Goal: Information Seeking & Learning: Learn about a topic

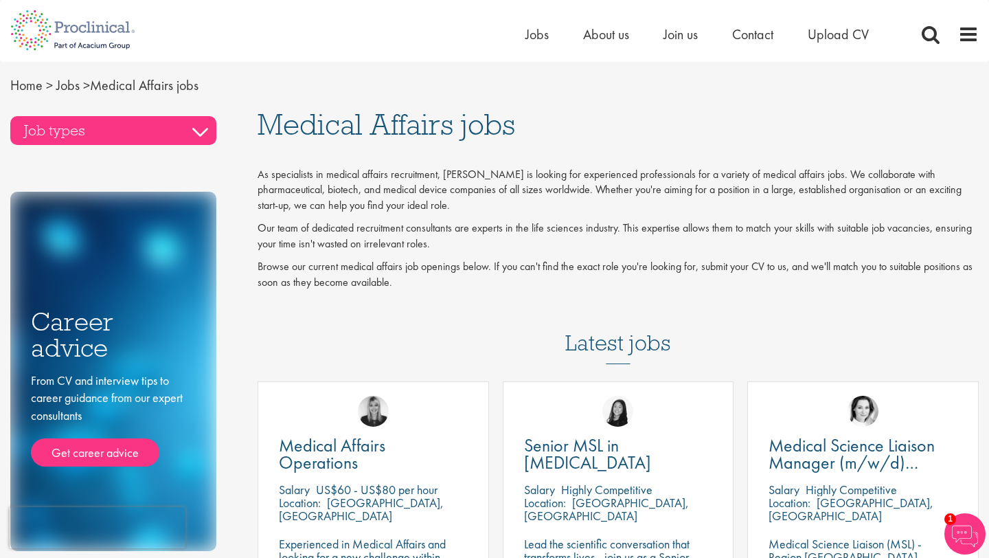
click at [203, 133] on h3 "Job types" at bounding box center [113, 130] width 206 height 29
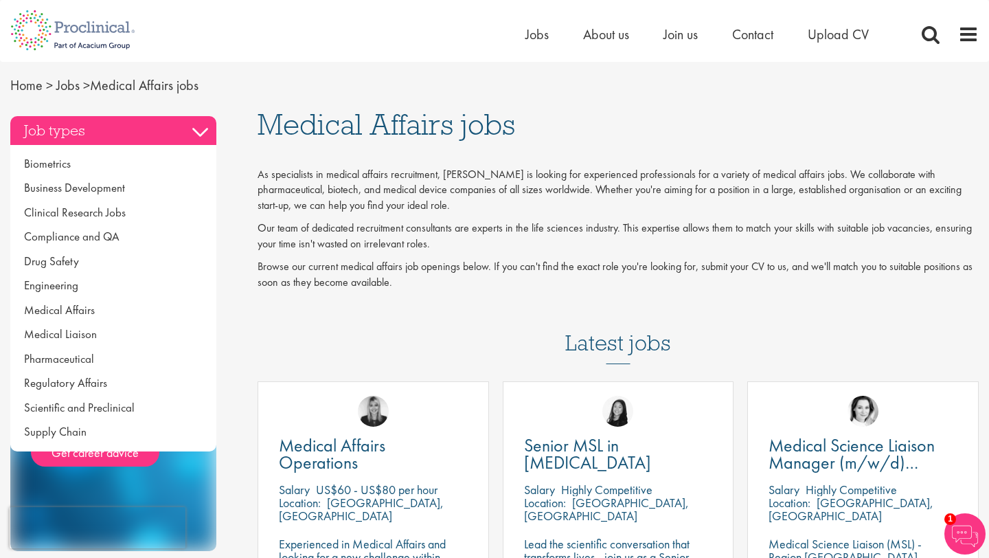
click at [203, 133] on h3 "Job types" at bounding box center [113, 130] width 206 height 29
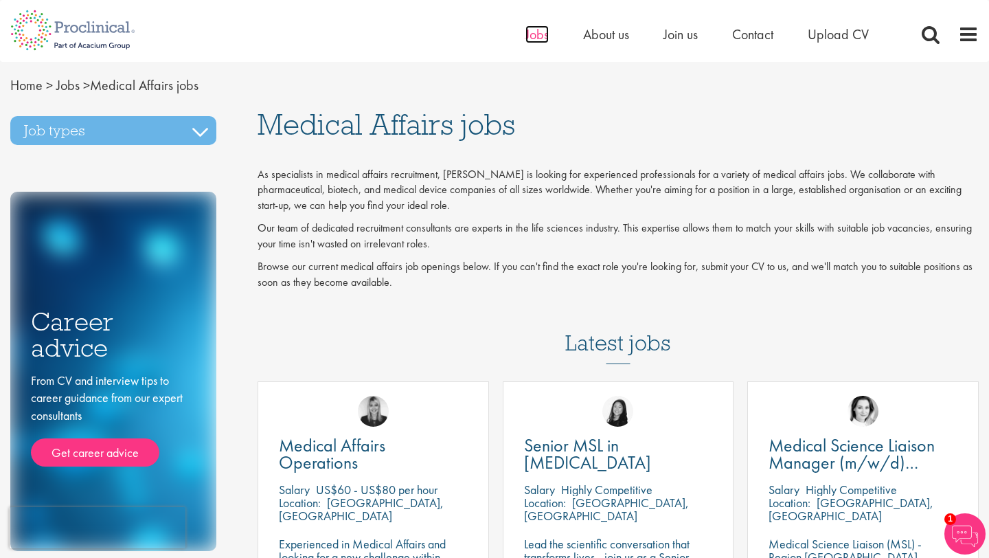
click at [534, 33] on span "Jobs" at bounding box center [537, 34] width 23 height 18
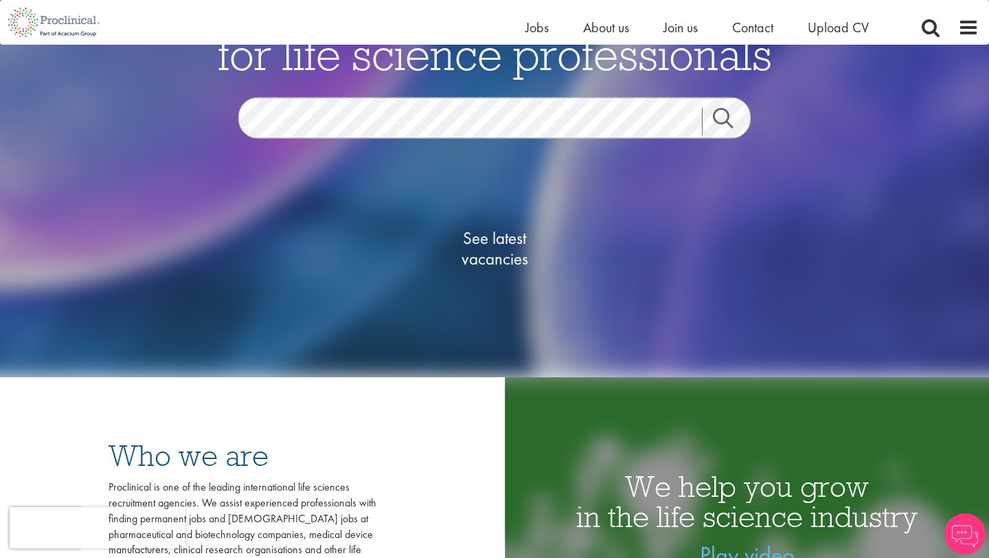
scroll to position [155, 0]
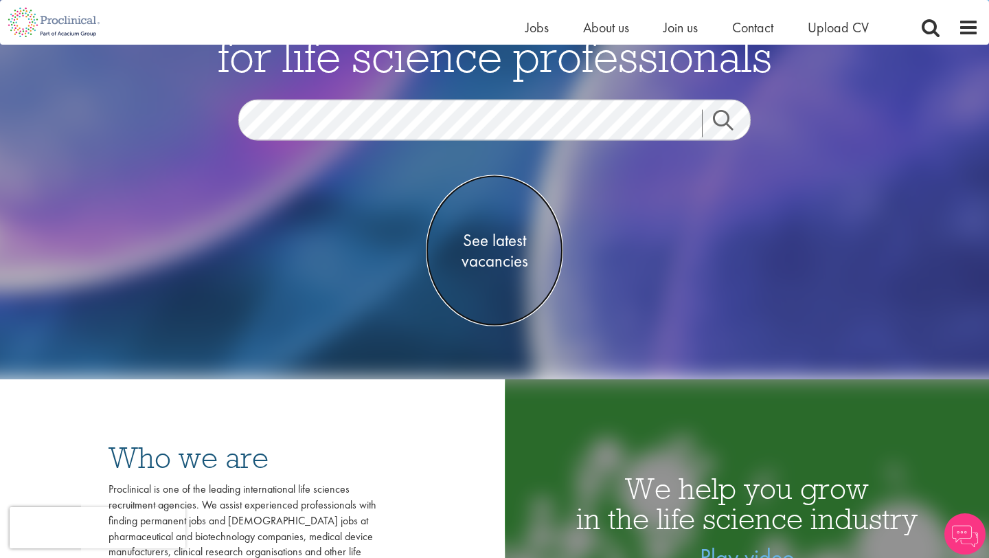
click at [480, 260] on span "See latest vacancies" at bounding box center [494, 249] width 137 height 41
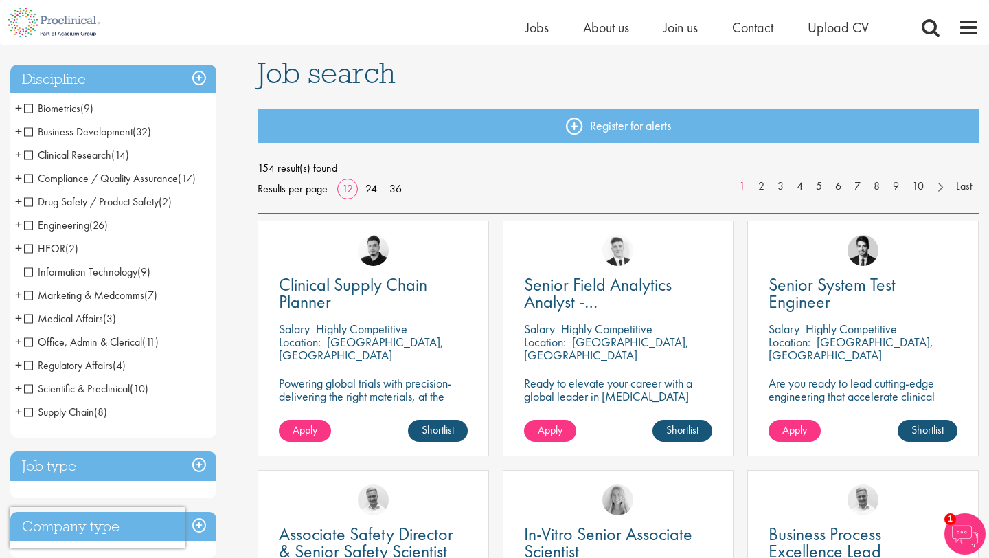
scroll to position [95, 0]
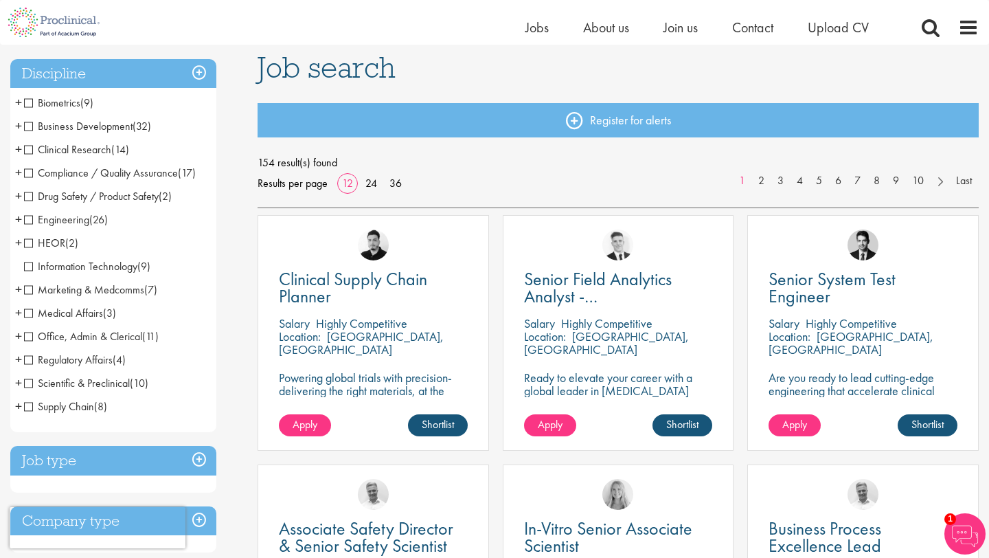
click at [53, 312] on span "Medical Affairs" at bounding box center [63, 313] width 79 height 14
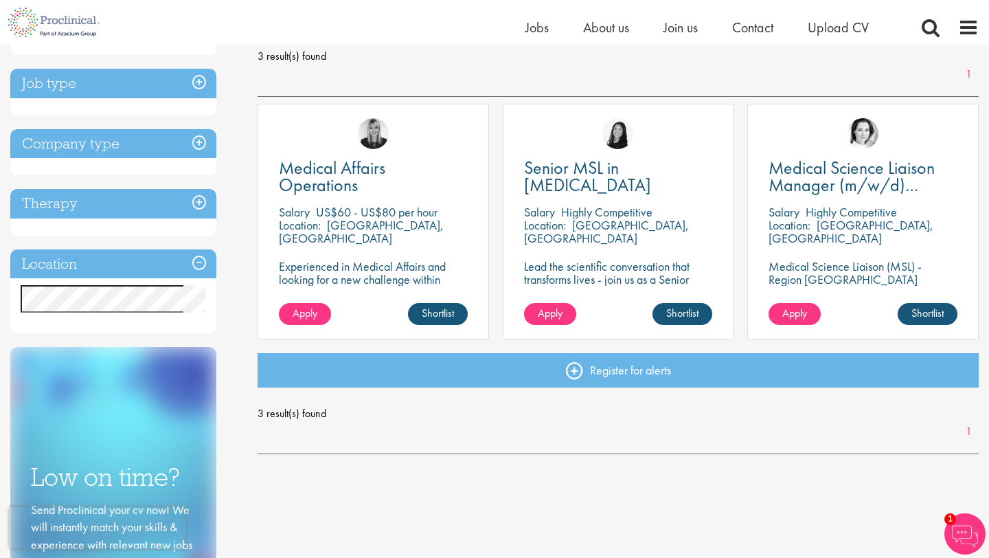
scroll to position [206, 0]
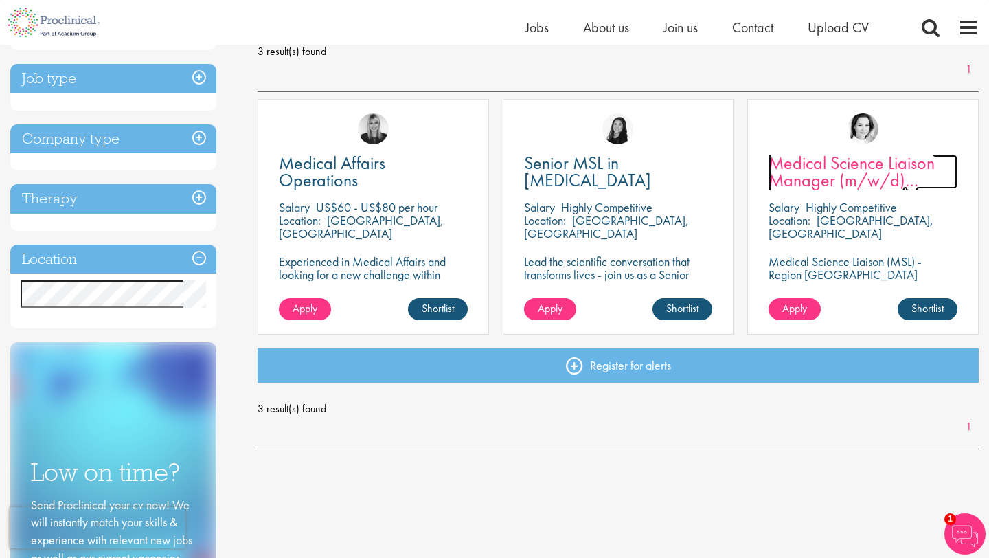
click at [878, 162] on span "Medical Science Liaison Manager (m/w/d) Nephrologie" at bounding box center [852, 180] width 166 height 58
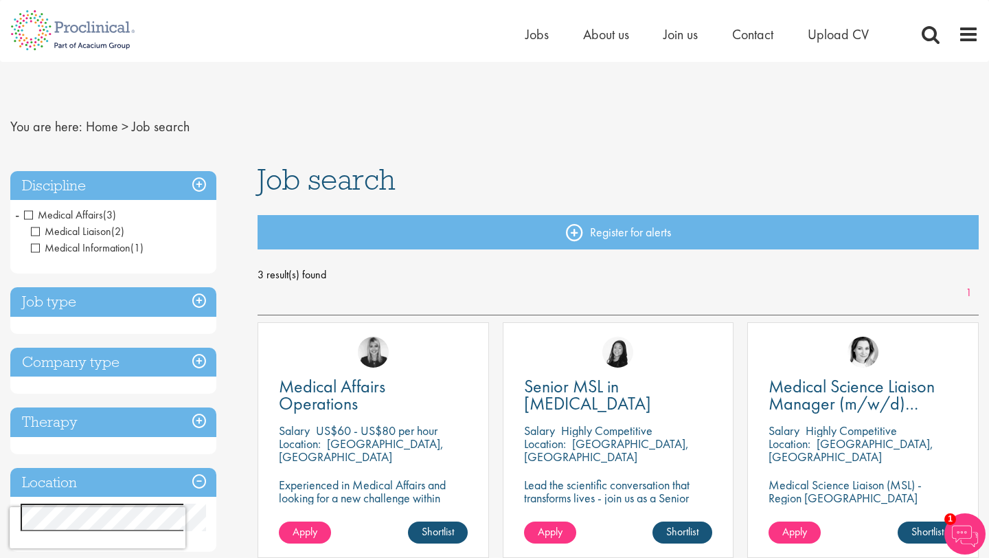
click at [199, 183] on h3 "Discipline" at bounding box center [113, 186] width 206 height 30
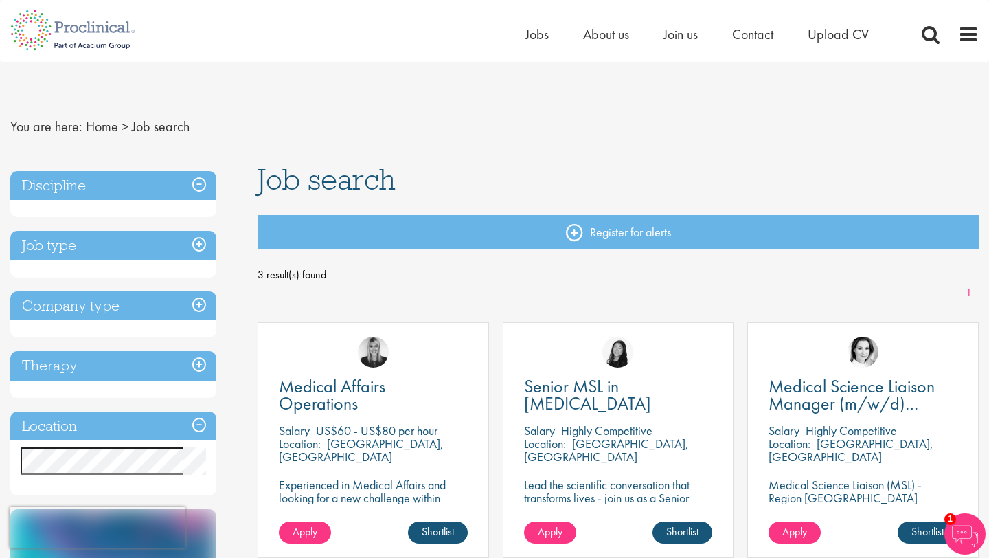
click at [199, 183] on h3 "Discipline" at bounding box center [113, 186] width 206 height 30
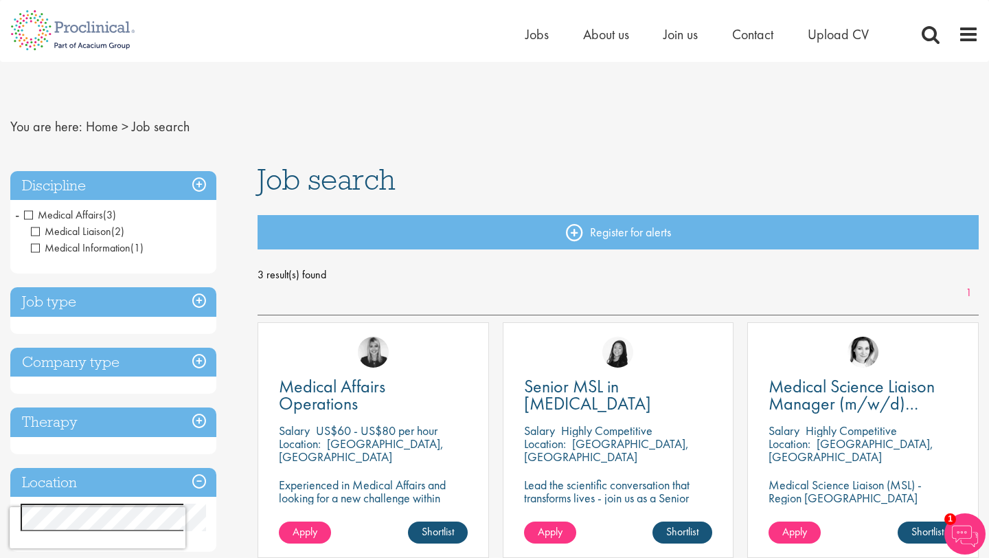
click at [30, 216] on span "Medical Affairs" at bounding box center [63, 214] width 79 height 14
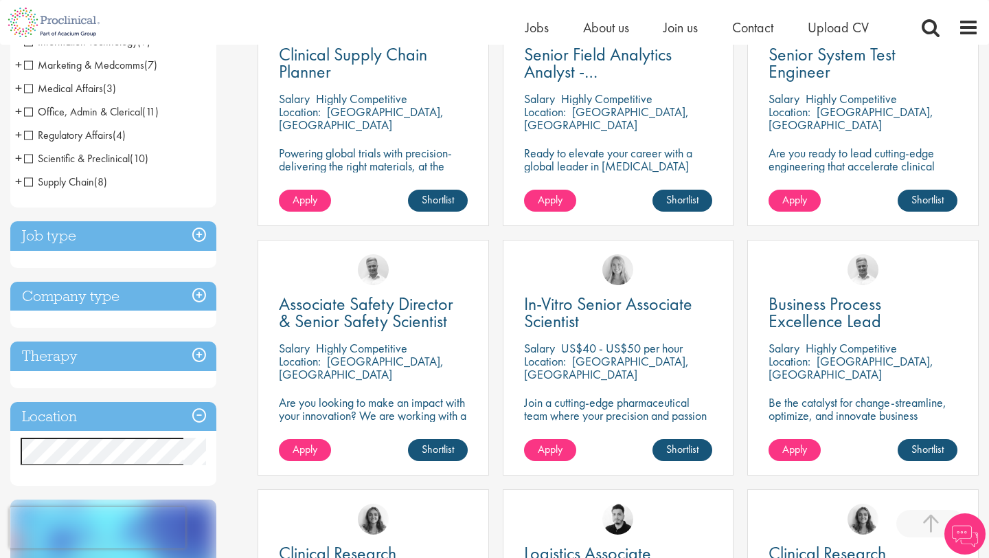
scroll to position [322, 0]
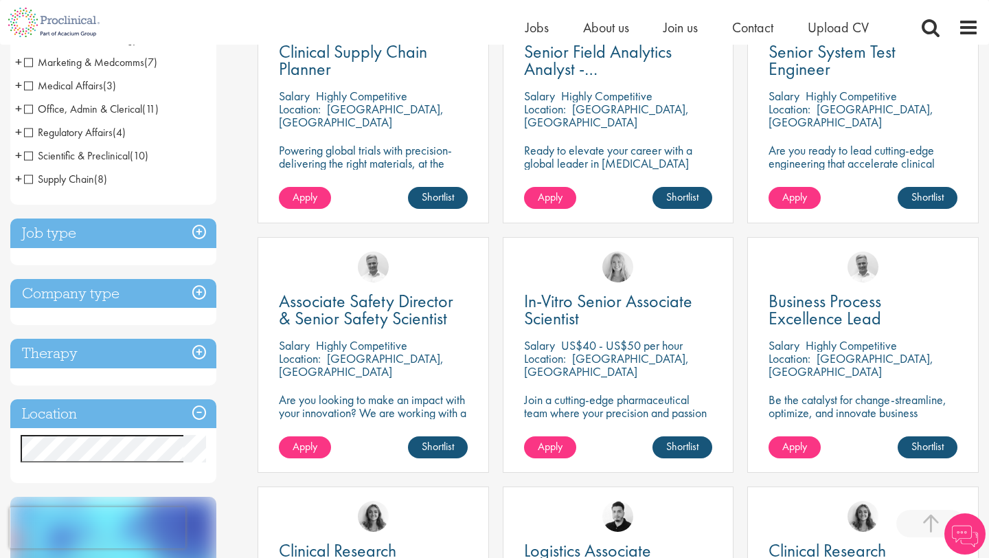
click at [203, 227] on h3 "Job type" at bounding box center [113, 233] width 206 height 30
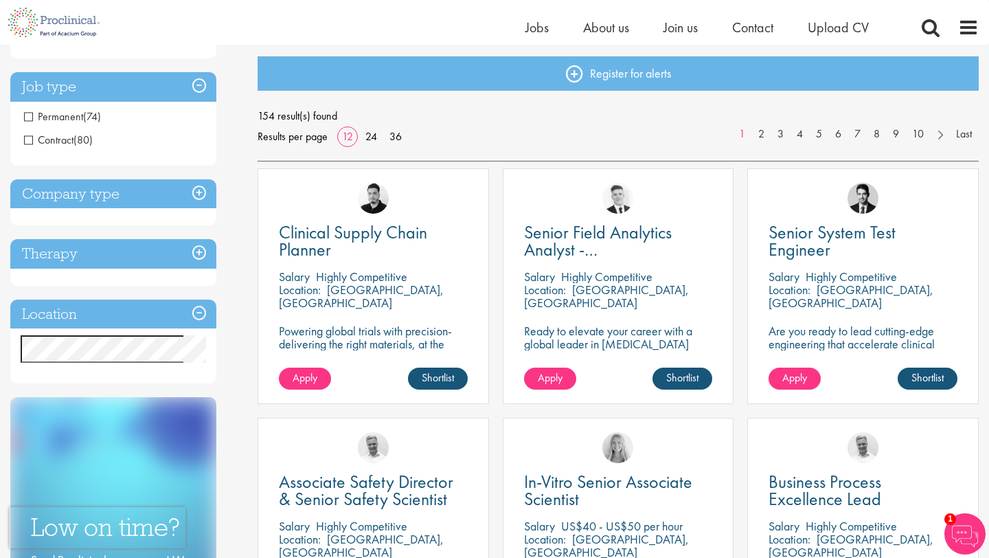
scroll to position [41, 0]
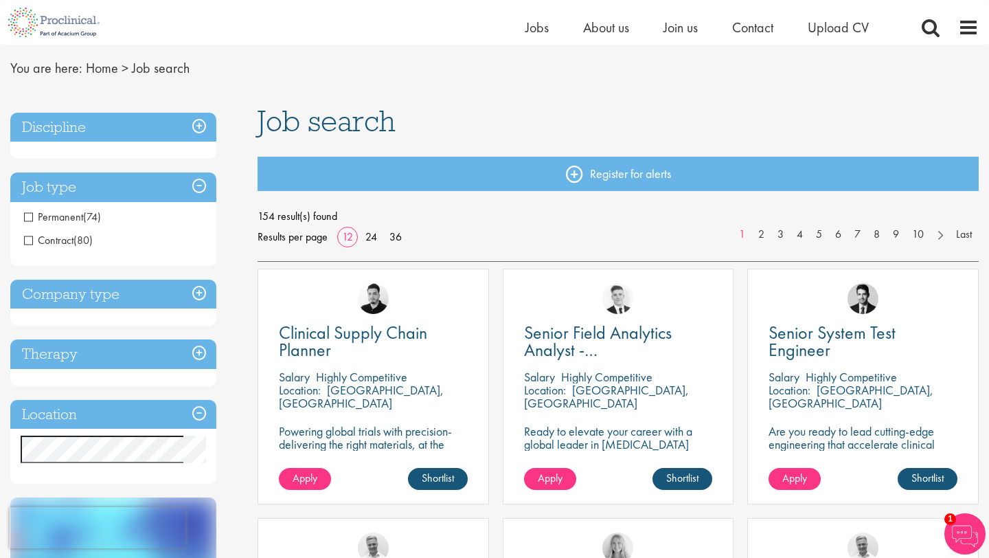
click at [199, 184] on h3 "Job type" at bounding box center [113, 187] width 206 height 30
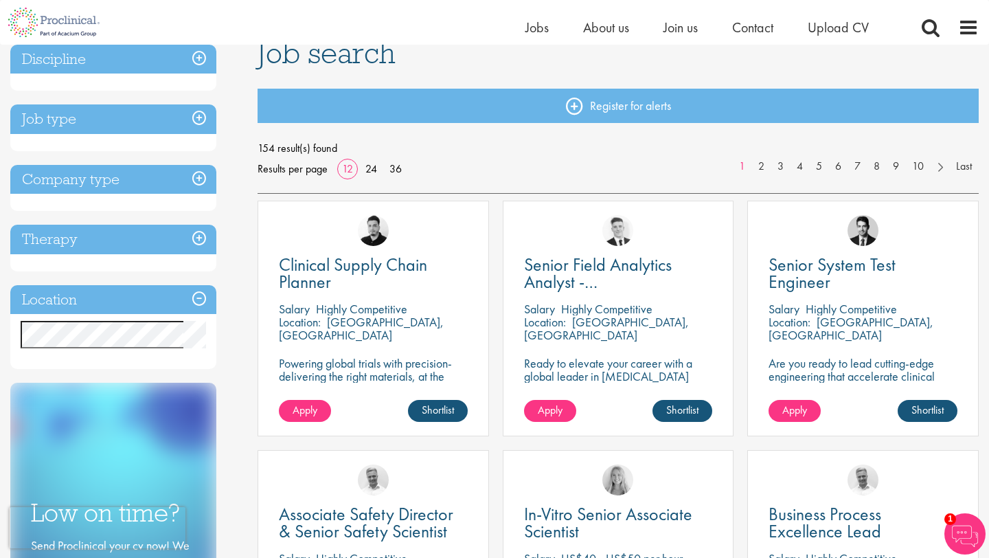
scroll to position [111, 0]
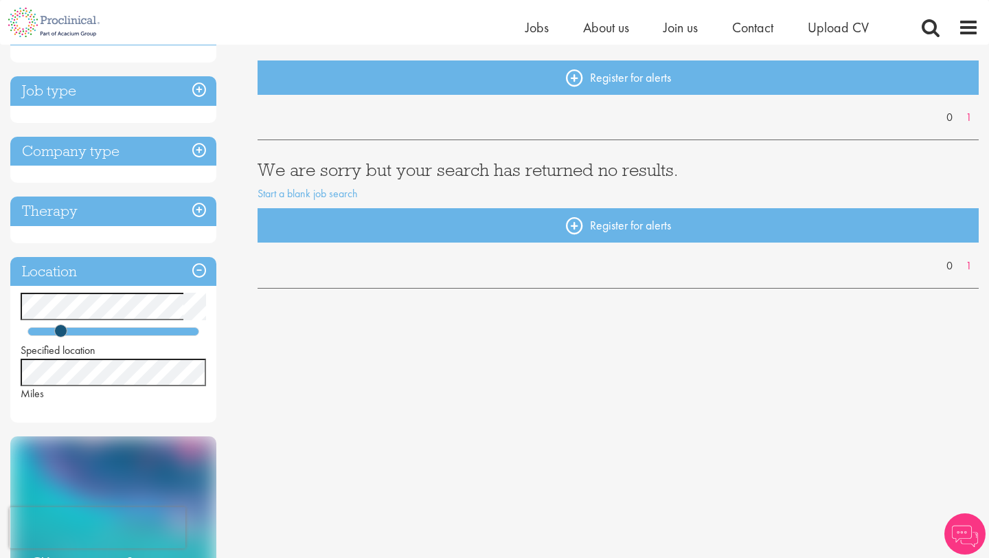
scroll to position [146, 0]
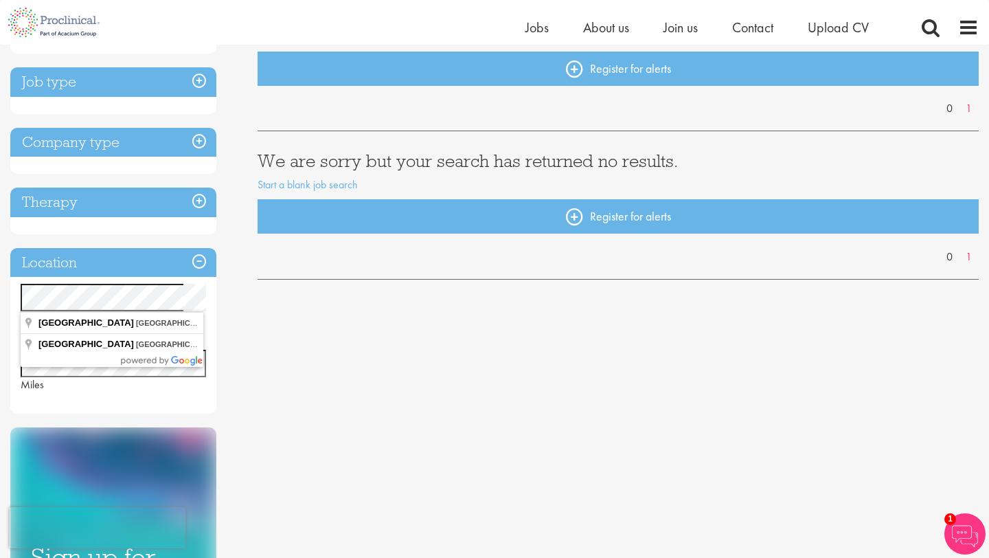
click at [19, 291] on div "Specified location Miles" at bounding box center [113, 338] width 206 height 109
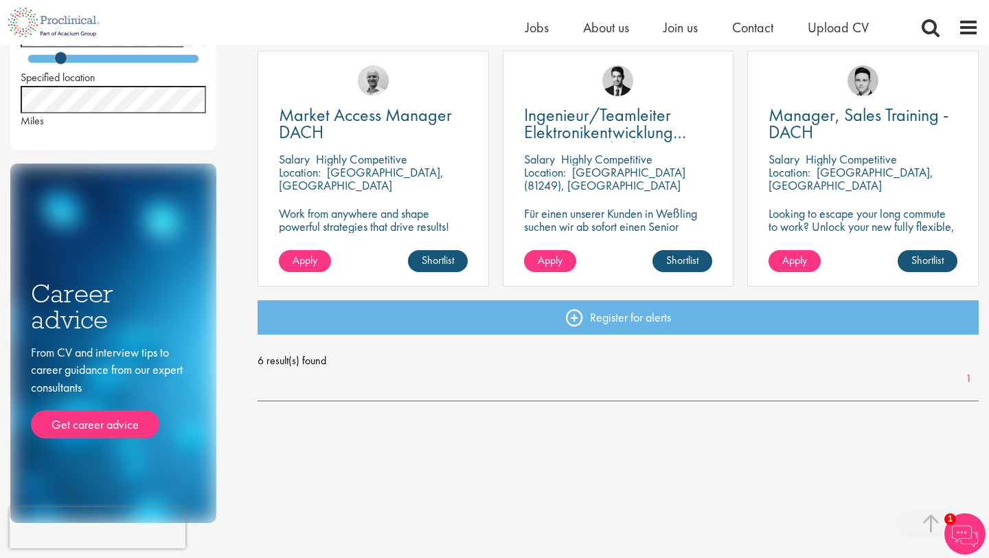
scroll to position [507, 0]
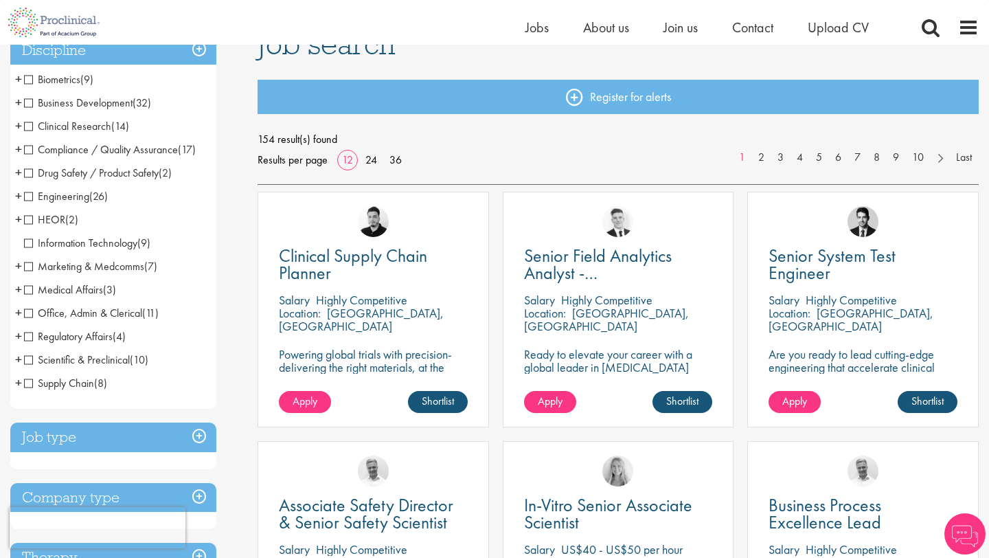
scroll to position [118, 0]
